Goal: Information Seeking & Learning: Learn about a topic

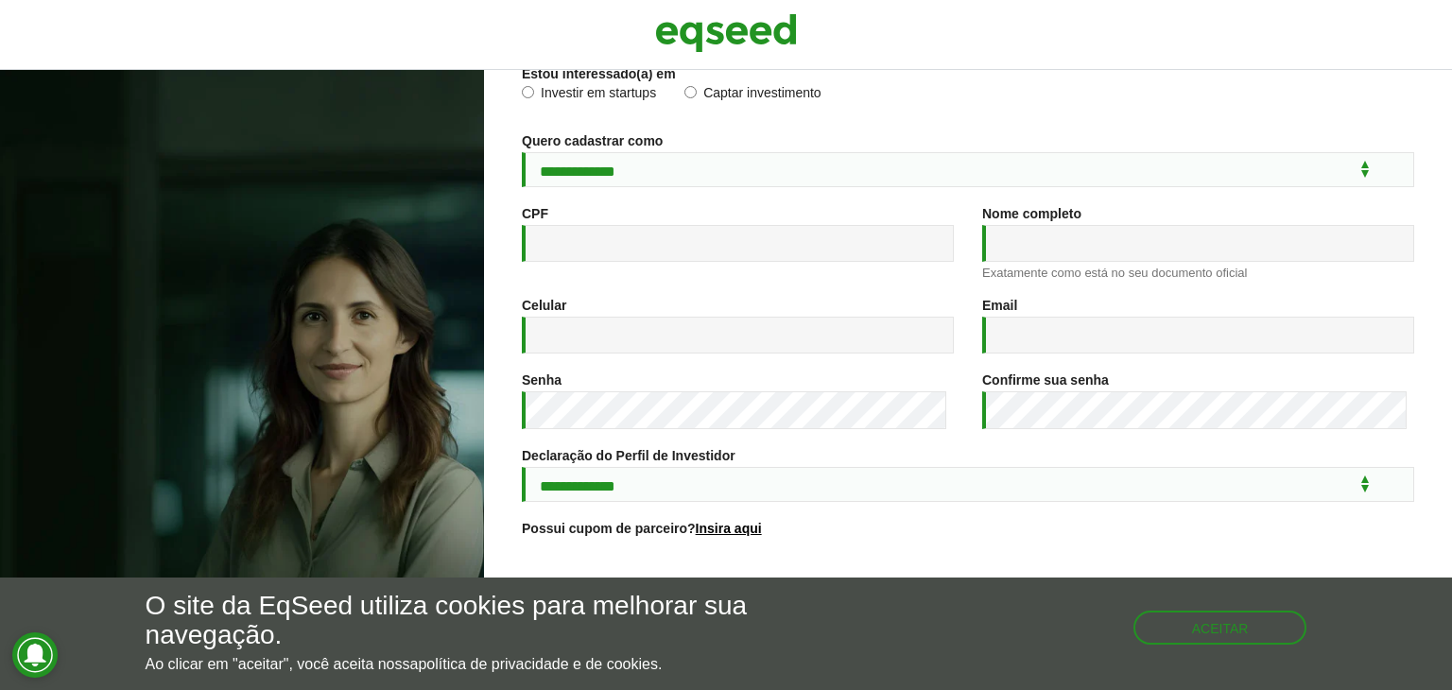
scroll to position [281, 0]
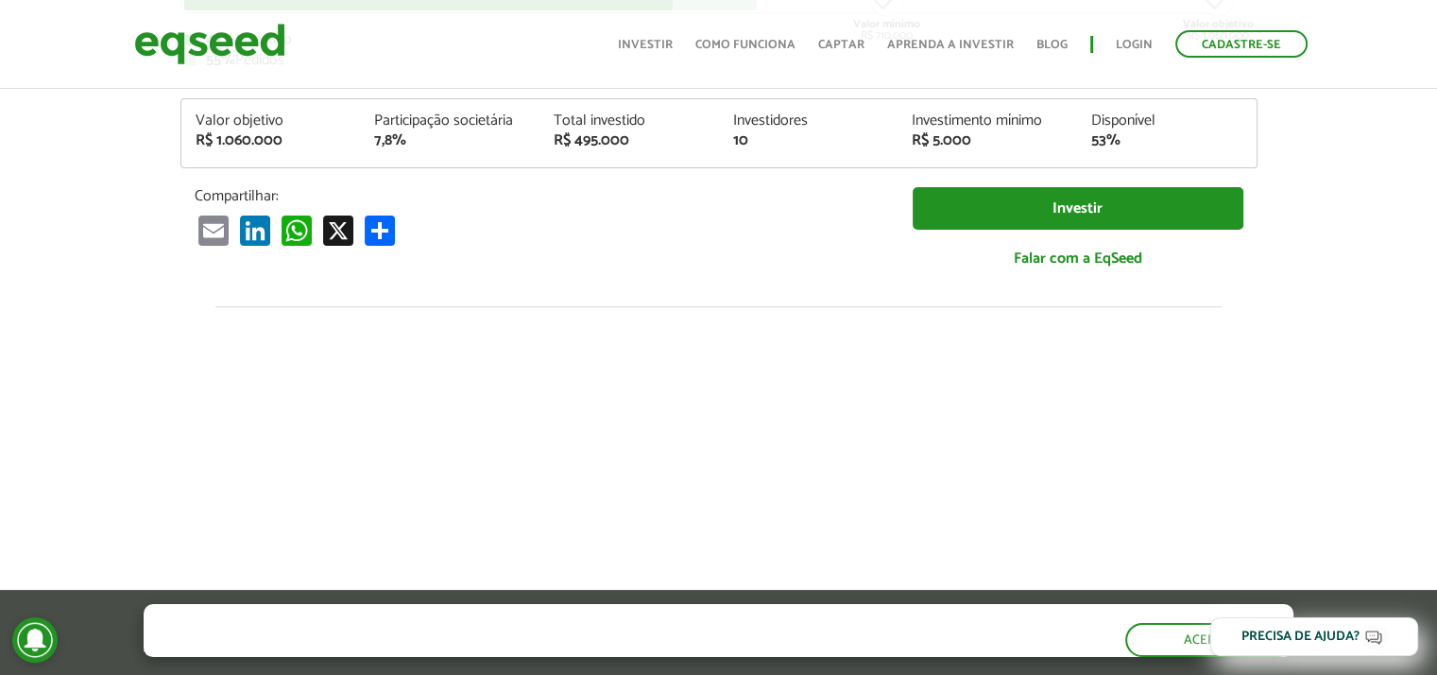
scroll to position [95, 0]
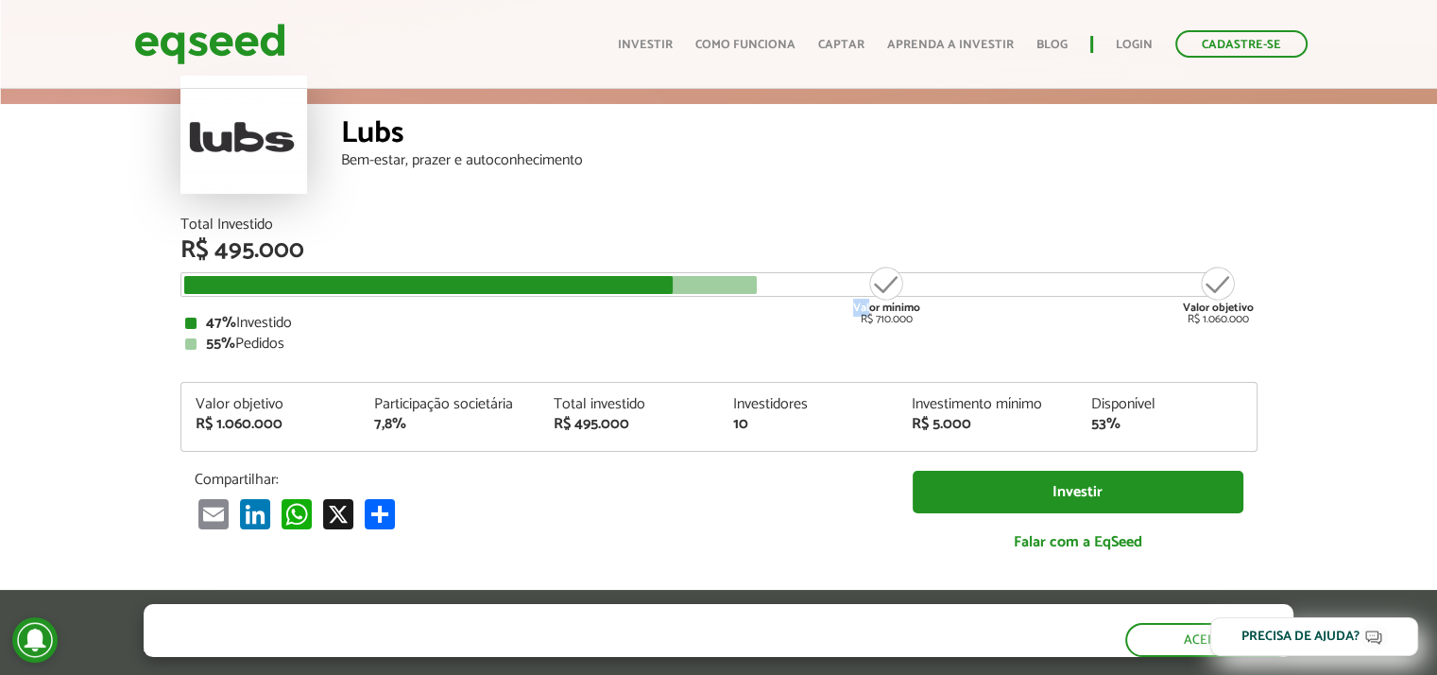
drag, startPoint x: 880, startPoint y: 284, endPoint x: 924, endPoint y: 284, distance: 44.4
click at [924, 284] on div "Valor mínimo R$ 710.000 Valor objetivo R$ 1.060.000" at bounding box center [704, 284] width 1049 height 25
click at [843, 341] on div "55% Pedidos" at bounding box center [719, 343] width 1068 height 15
drag, startPoint x: 877, startPoint y: 321, endPoint x: 970, endPoint y: 322, distance: 92.6
click at [970, 322] on div "Total Investido R$ 495.000 Valor mínimo R$ 710.000 Valor objetivo R$ 1.060.000 …" at bounding box center [718, 284] width 1077 height 134
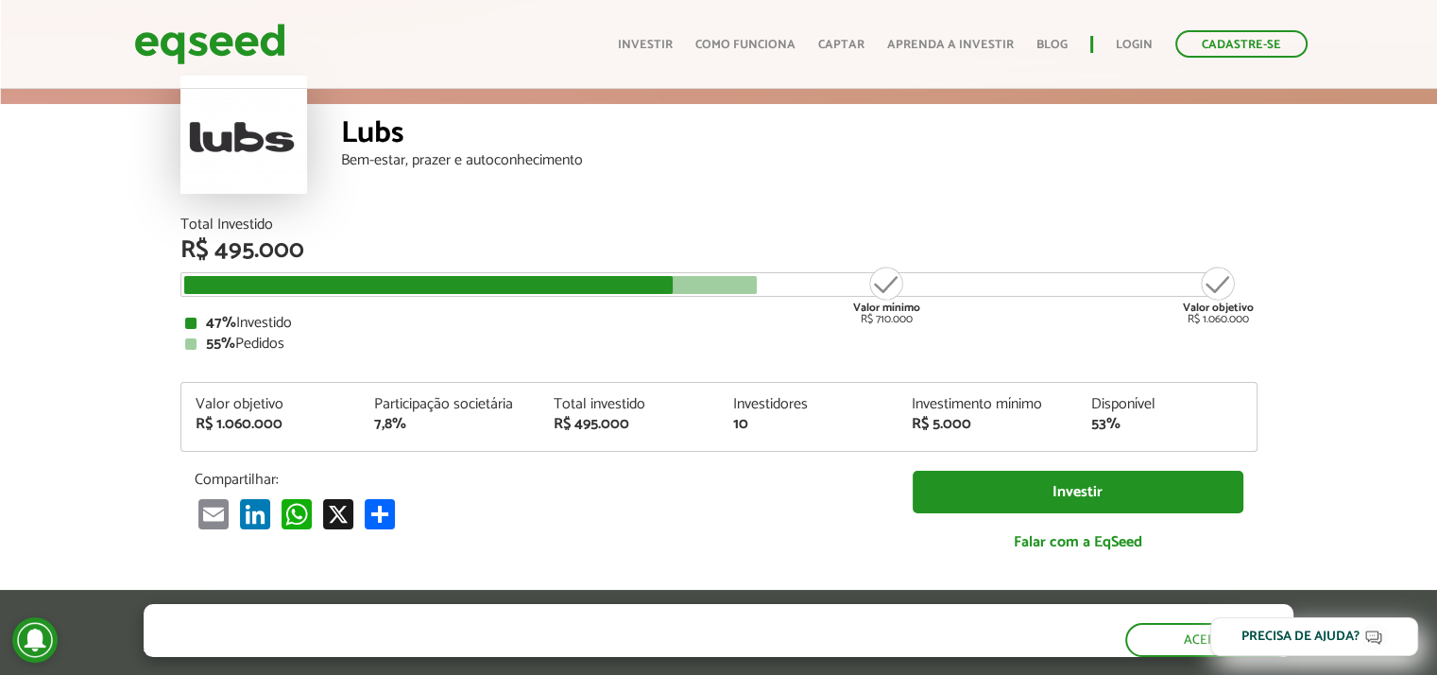
click at [970, 322] on div "47% Investido" at bounding box center [719, 323] width 1068 height 15
drag, startPoint x: 1251, startPoint y: 319, endPoint x: 231, endPoint y: 329, distance: 1020.7
click at [166, 330] on div "Total Investido R$ 495.000 Valor mínimo R$ 710.000 Valor objetivo R$ 1.060.000 …" at bounding box center [719, 403] width 1106 height 372
click at [253, 329] on div "47% Investido" at bounding box center [719, 323] width 1068 height 15
drag, startPoint x: 227, startPoint y: 326, endPoint x: 511, endPoint y: 351, distance: 285.5
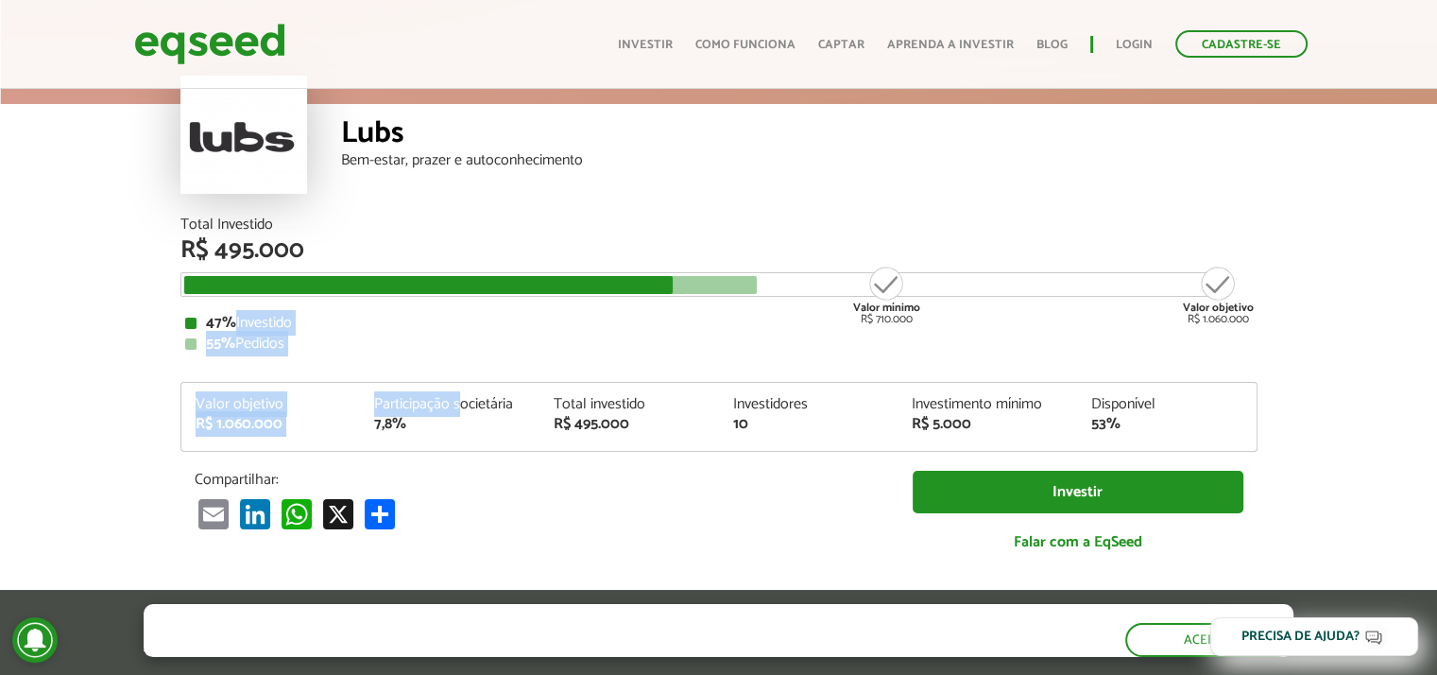
click at [500, 352] on div "Total Investido R$ 495.000 Valor mínimo R$ 710.000 Valor objetivo R$ 1.060.000 …" at bounding box center [718, 393] width 1077 height 353
drag, startPoint x: 865, startPoint y: 312, endPoint x: 1258, endPoint y: 319, distance: 393.2
click at [1258, 319] on div "Total Investido R$ 495.000 Valor mínimo R$ 710.000 Valor objetivo R$ 1.060.000 …" at bounding box center [719, 403] width 1106 height 372
click at [1259, 319] on div "Total Investido R$ 495.000 Valor mínimo R$ 710.000 Valor objetivo R$ 1.060.000 …" at bounding box center [719, 403] width 1106 height 372
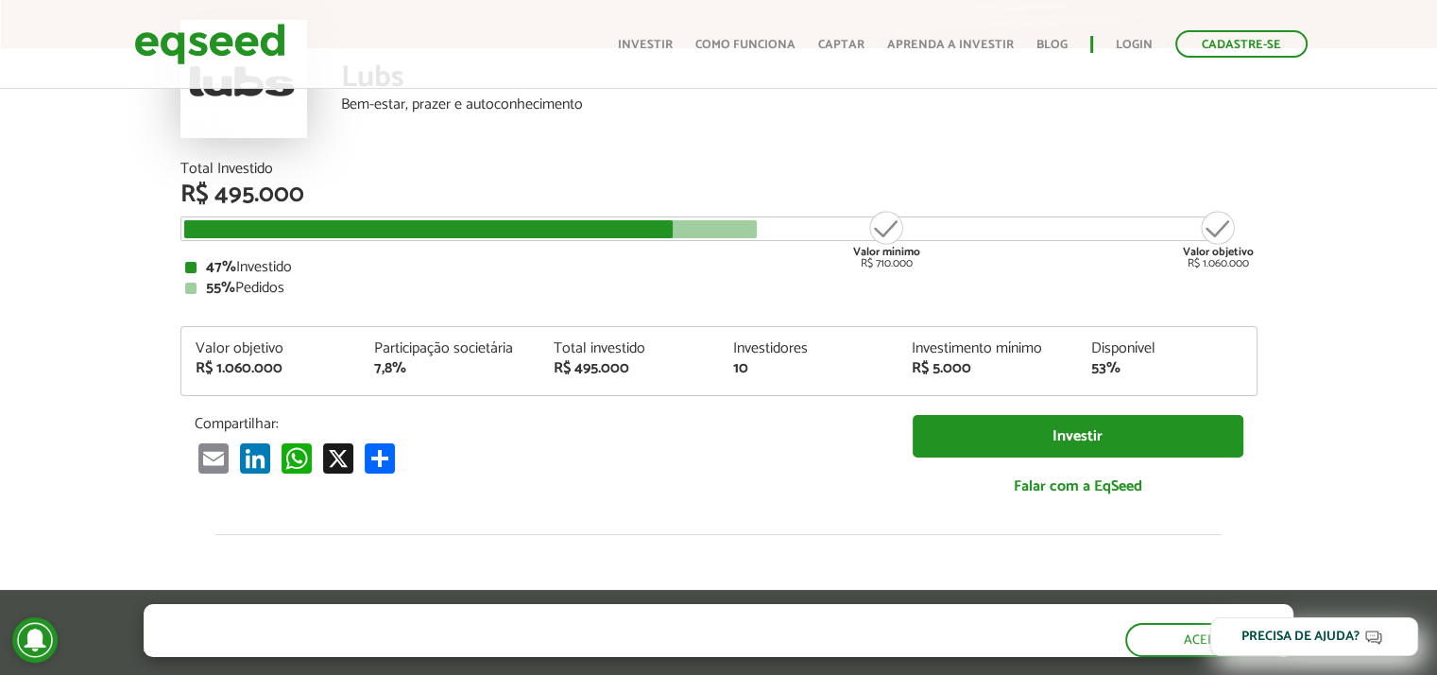
scroll to position [106, 0]
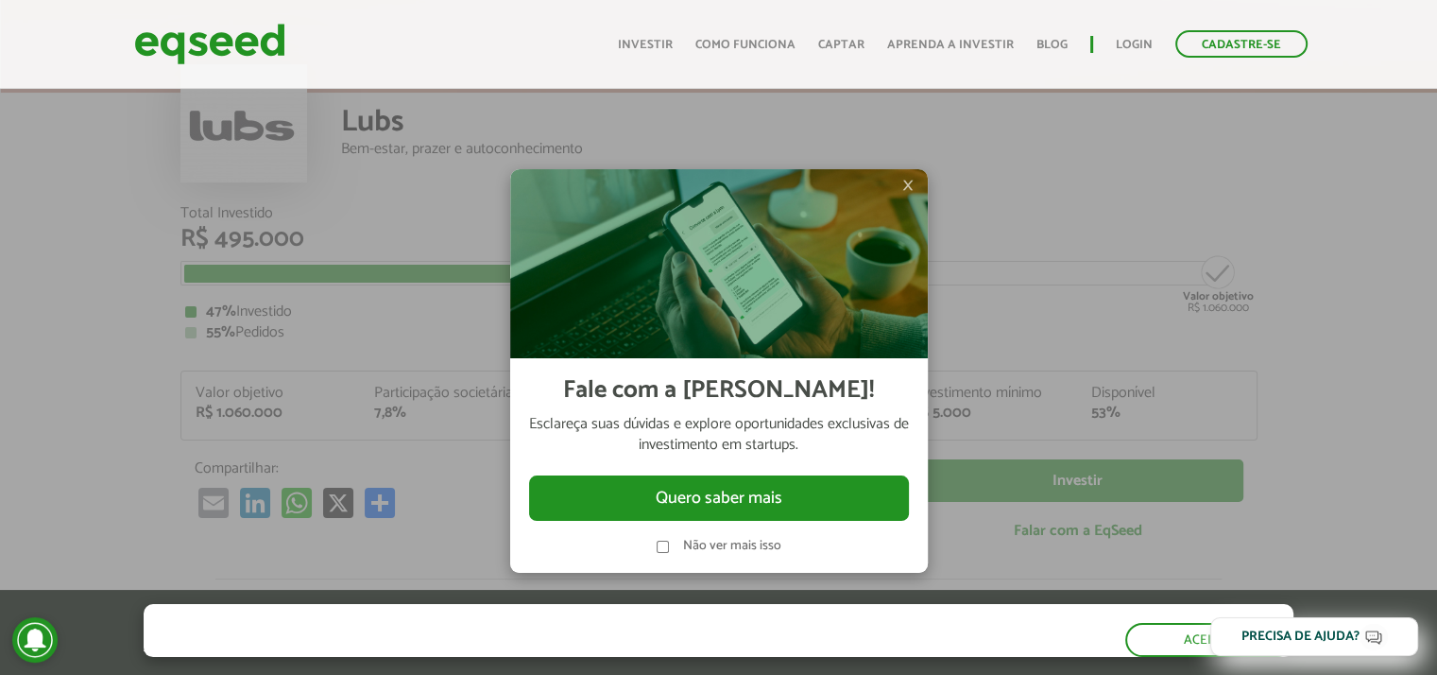
click at [904, 190] on span "×" at bounding box center [907, 185] width 11 height 23
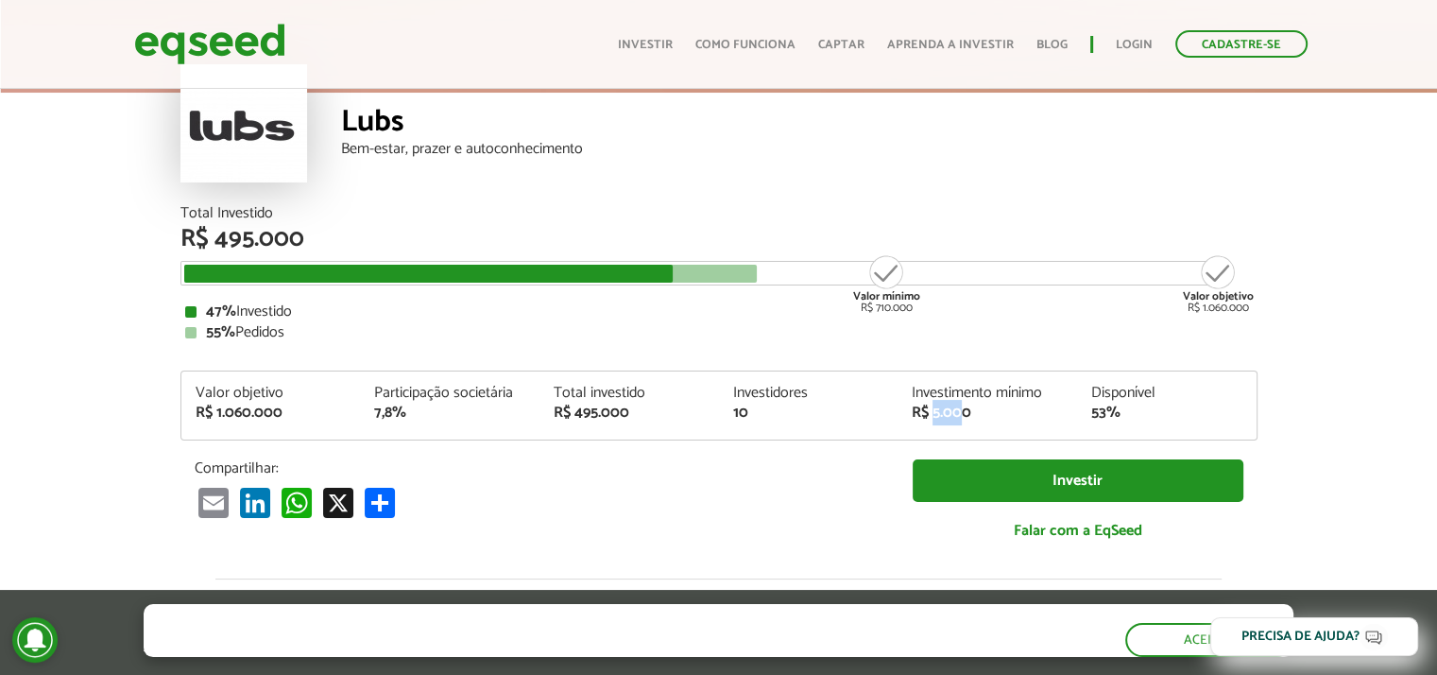
click at [987, 409] on div "R$ 5.000" at bounding box center [987, 412] width 151 height 15
drag, startPoint x: 1134, startPoint y: 409, endPoint x: 1171, endPoint y: 411, distance: 36.9
click at [1164, 409] on div "Disponível 53%" at bounding box center [1167, 403] width 180 height 35
click at [1171, 411] on div "53%" at bounding box center [1166, 412] width 151 height 15
